Goal: Check status: Check status

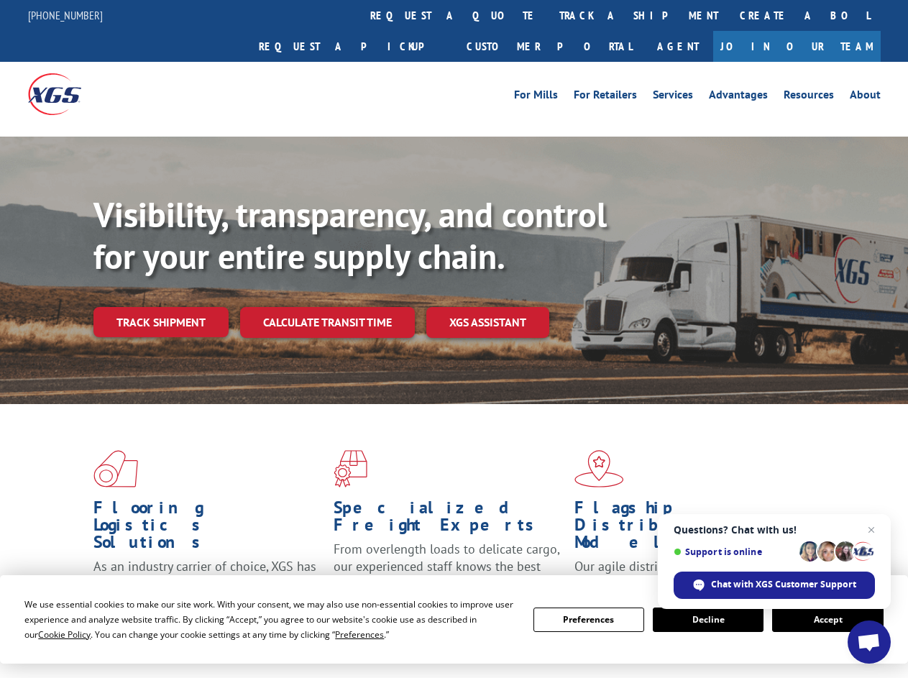
click at [454, 339] on div "Visibility, transparency, and control for your entire supply chain. Track shipm…" at bounding box center [500, 294] width 815 height 201
click at [50, 634] on span "Cookie Policy" at bounding box center [64, 635] width 53 height 12
click at [346, 634] on div "Flooring Logistics Solutions As an industry carrier of choice, XGS has brought …" at bounding box center [454, 548] width 908 height 289
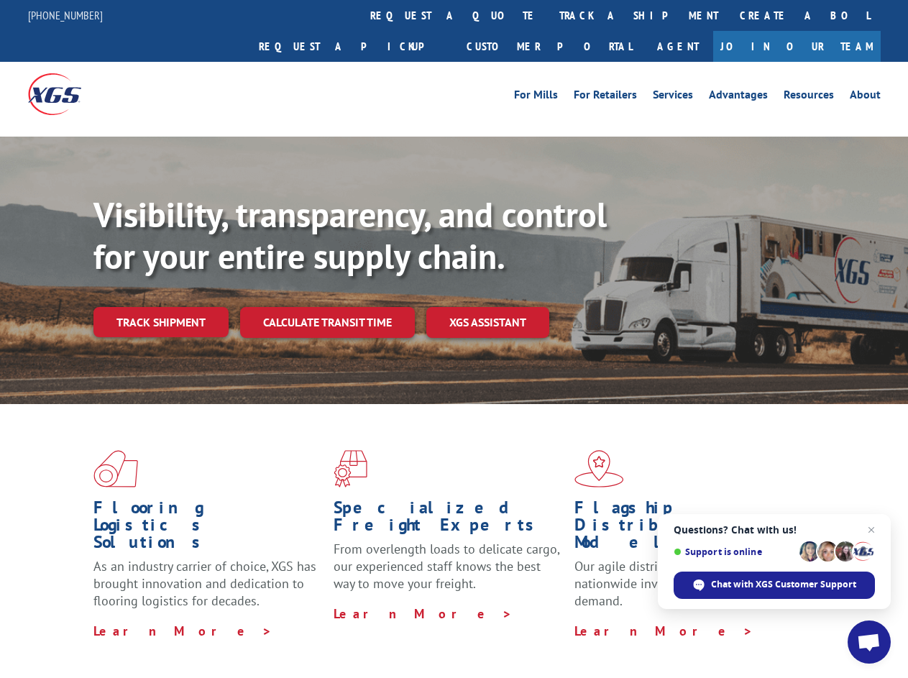
click at [589, 620] on div "Flooring Logistics Solutions As an industry carrier of choice, XGS has brought …" at bounding box center [454, 544] width 908 height 281
click at [708, 620] on div "Flooring Logistics Solutions As an industry carrier of choice, XGS has brought …" at bounding box center [454, 544] width 908 height 281
click at [828, 620] on div "Flooring Logistics Solutions As an industry carrier of choice, XGS has brought …" at bounding box center [454, 544] width 908 height 281
click at [454, 339] on div "Visibility, transparency, and control for your entire supply chain. Track shipm…" at bounding box center [500, 294] width 815 height 201
click at [549, 15] on link "track a shipment" at bounding box center [639, 15] width 181 height 31
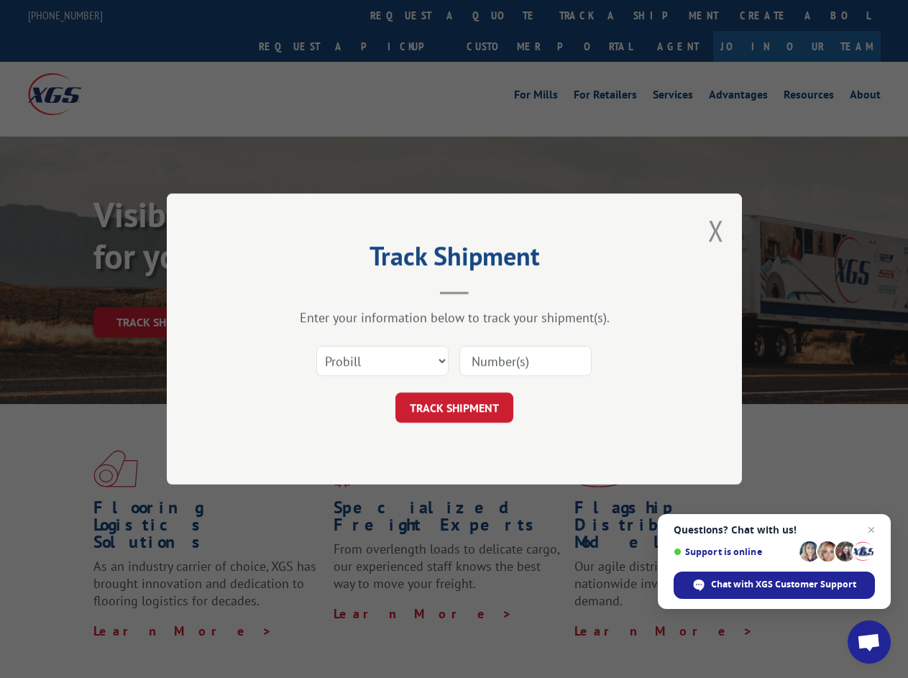
click at [502, 15] on div "Track Shipment Enter your information below to track your shipment(s). Select c…" at bounding box center [454, 339] width 908 height 678
click at [592, 15] on div "Track Shipment Enter your information below to track your shipment(s). Select c…" at bounding box center [454, 339] width 908 height 678
